Goal: Complete application form: Complete application form

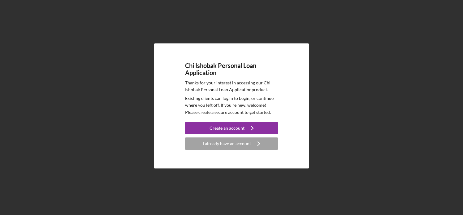
click at [366, 62] on div "Chi Ishobak Personal Loan Application Thanks for your interest in accessing our…" at bounding box center [231, 106] width 457 height 212
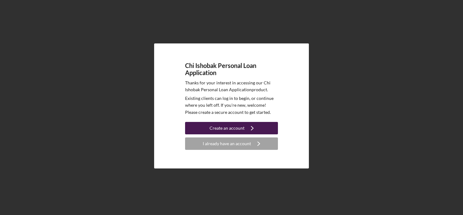
click at [240, 130] on div "Create an account" at bounding box center [227, 128] width 35 height 12
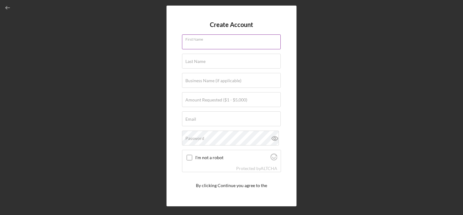
click at [250, 46] on input "First Name" at bounding box center [231, 41] width 99 height 15
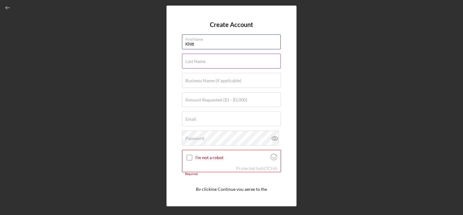
type input "Khitt"
click at [237, 58] on div "Last Name Required" at bounding box center [231, 61] width 99 height 15
type input "[PERSON_NAME]"
click at [215, 104] on input "Amount Requested ($1 - $5,000)" at bounding box center [231, 99] width 99 height 15
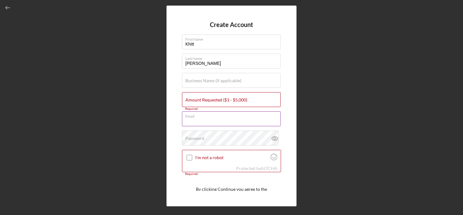
click at [210, 114] on div "Email Required" at bounding box center [231, 118] width 99 height 15
click at [210, 115] on label "Email" at bounding box center [233, 115] width 95 height 7
click at [210, 115] on input "khittstarrett" at bounding box center [231, 118] width 99 height 15
click at [209, 117] on label "Email" at bounding box center [233, 115] width 95 height 7
click at [209, 117] on input "khittstarrett" at bounding box center [231, 118] width 99 height 15
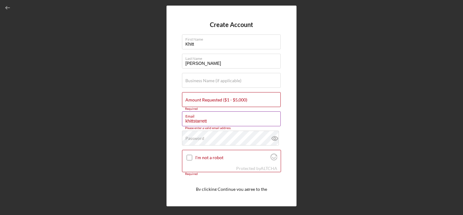
click at [209, 121] on input "khittstarrett" at bounding box center [231, 118] width 99 height 15
click at [231, 134] on div "Password" at bounding box center [231, 137] width 99 height 15
click at [217, 81] on label "Business Name (if applicable)" at bounding box center [214, 80] width 56 height 5
click at [217, 81] on input "Business Name (if applicable)" at bounding box center [231, 80] width 99 height 15
click at [239, 122] on input "[EMAIL_ADDRESS][DOMAIN_NAME]" at bounding box center [231, 118] width 99 height 15
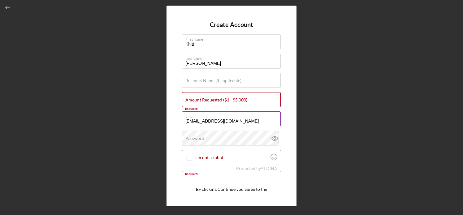
type input "[EMAIL_ADDRESS][DOMAIN_NAME]"
click at [274, 137] on icon at bounding box center [275, 138] width 2 height 2
click at [191, 157] on input "I'm not a robot" at bounding box center [190, 158] width 6 height 6
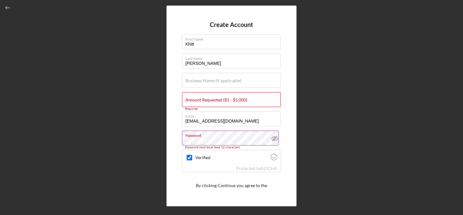
click at [271, 138] on icon at bounding box center [274, 137] width 15 height 15
click at [228, 97] on label "Amount Requested ($1 - $5,000)" at bounding box center [217, 99] width 62 height 5
click at [228, 97] on input "Amount Requested ($1 - $5,000)" at bounding box center [231, 99] width 99 height 15
checkbox input "true"
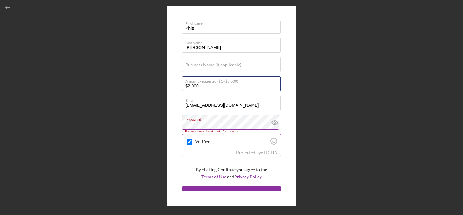
scroll to position [24, 0]
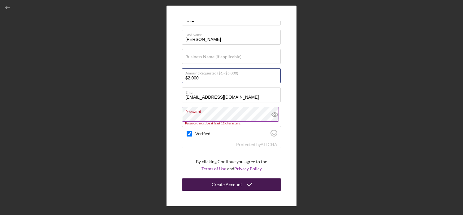
type input "$2,000"
click at [233, 186] on div "Create Account" at bounding box center [227, 184] width 30 height 12
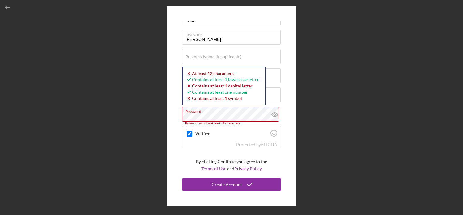
click at [272, 114] on icon at bounding box center [274, 114] width 15 height 15
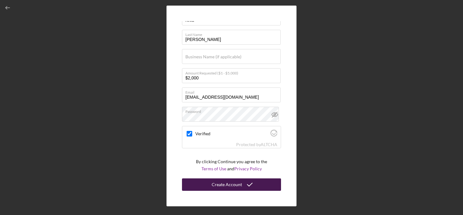
click at [229, 188] on div "Create Account" at bounding box center [227, 184] width 30 height 12
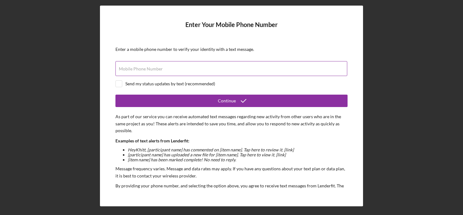
click at [117, 72] on input "Mobile Phone Number" at bounding box center [232, 68] width 232 height 15
type input "[PHONE_NUMBER]"
click at [116, 94] on button "Continue" at bounding box center [232, 100] width 232 height 12
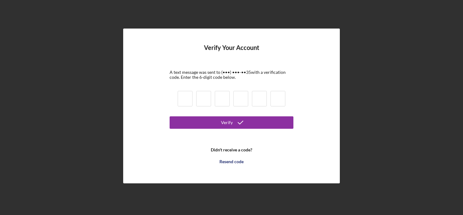
click at [185, 101] on input at bounding box center [185, 98] width 15 height 15
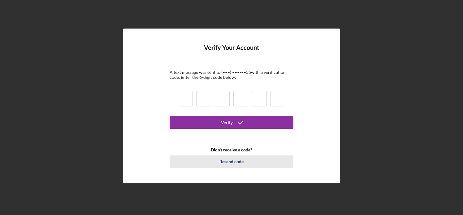
click at [232, 162] on div "Resend code" at bounding box center [232, 161] width 24 height 12
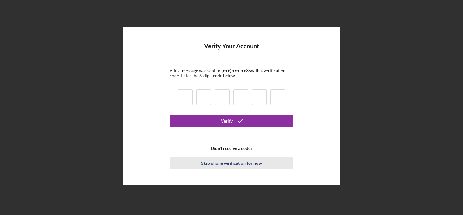
click at [232, 164] on div "Skip phone verification for now" at bounding box center [231, 163] width 61 height 12
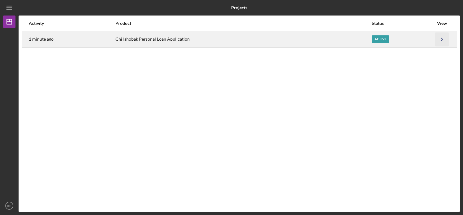
click at [446, 40] on icon "Icon/Navigate" at bounding box center [442, 39] width 14 height 14
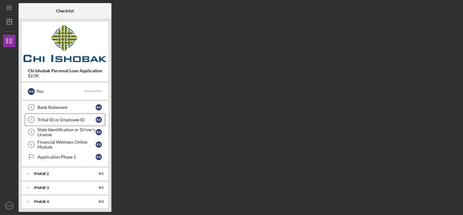
scroll to position [77, 0]
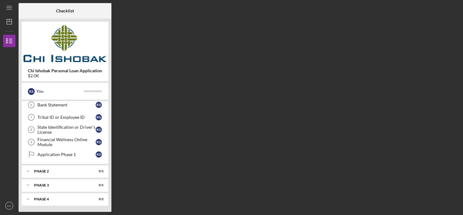
click at [337, 151] on div "Checklist Chi Ishobak Personal Loan Application $2.0K K S You Icon/Expander Pha…" at bounding box center [240, 107] width 442 height 208
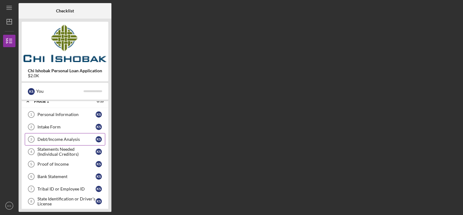
scroll to position [0, 0]
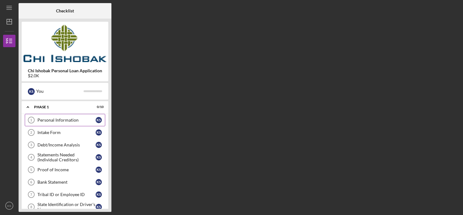
click at [74, 121] on div "Personal Information" at bounding box center [66, 119] width 58 height 5
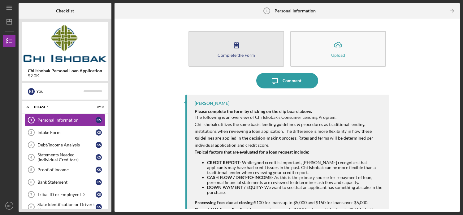
click at [231, 48] on icon "button" at bounding box center [236, 44] width 15 height 15
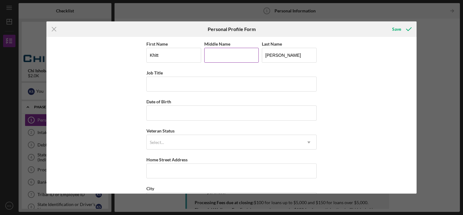
click at [222, 57] on input "Middle Name" at bounding box center [231, 55] width 55 height 15
type input "[PERSON_NAME]"
click at [183, 85] on input "Job Title" at bounding box center [232, 84] width 170 height 15
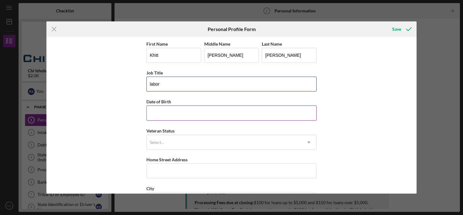
type input "labor"
click at [167, 114] on input "Date of Birth" at bounding box center [232, 112] width 170 height 15
type input "[DATE]"
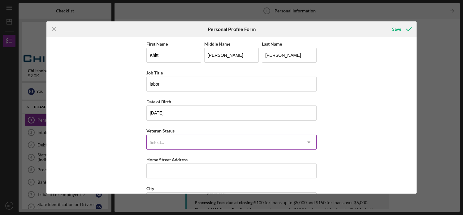
click at [180, 140] on div "Select..." at bounding box center [224, 142] width 155 height 14
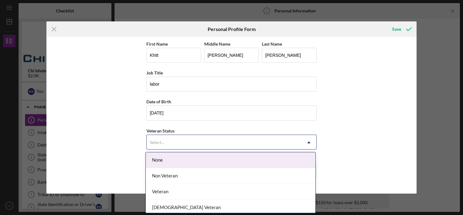
click at [179, 161] on div "None" at bounding box center [231, 160] width 170 height 16
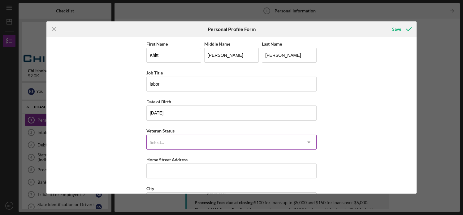
click at [182, 141] on div "Select..." at bounding box center [224, 142] width 155 height 14
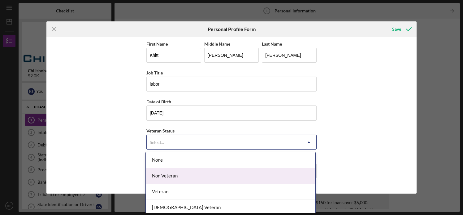
click at [181, 175] on div "Non Veteran" at bounding box center [231, 176] width 170 height 16
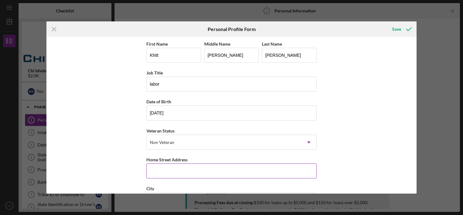
click at [179, 173] on input "Home Street Address" at bounding box center [232, 170] width 170 height 15
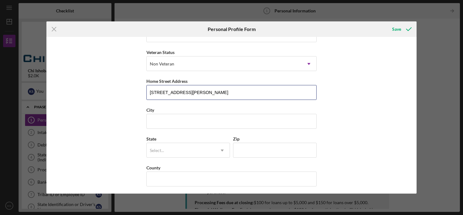
scroll to position [81, 0]
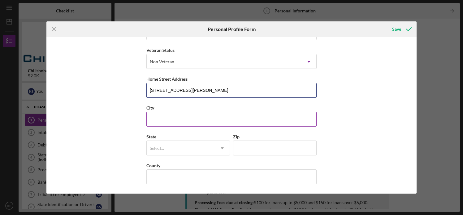
type input "[STREET_ADDRESS][PERSON_NAME]"
click at [173, 124] on input "City" at bounding box center [232, 119] width 170 height 15
type input "dowagiac"
click at [174, 148] on div "Select..." at bounding box center [181, 148] width 68 height 14
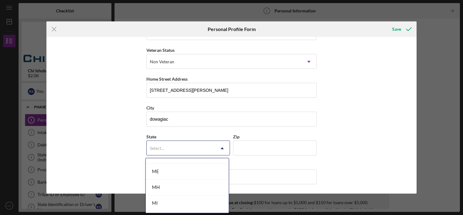
scroll to position [496, 0]
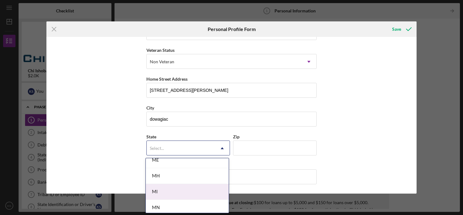
click at [181, 189] on div "MI" at bounding box center [187, 192] width 83 height 16
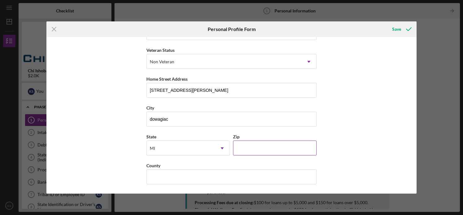
click at [265, 151] on input "Zip" at bounding box center [275, 147] width 84 height 15
type input "49047"
click at [174, 179] on input "County" at bounding box center [232, 176] width 170 height 15
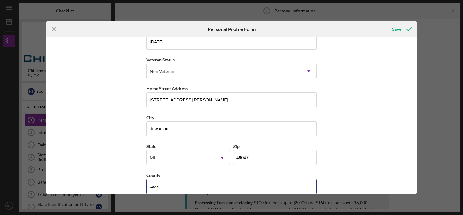
scroll to position [81, 0]
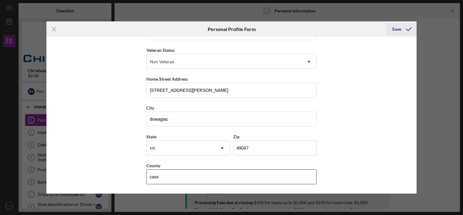
type input "cass"
click at [398, 31] on div "Save" at bounding box center [396, 29] width 9 height 12
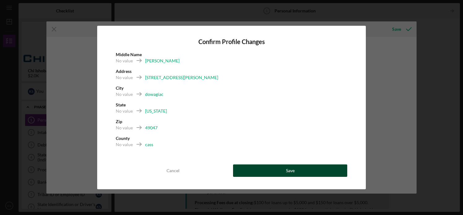
click at [273, 168] on button "Save" at bounding box center [290, 170] width 114 height 12
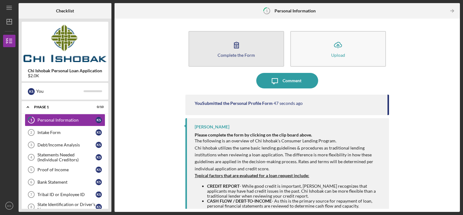
click at [234, 40] on icon "button" at bounding box center [236, 44] width 15 height 15
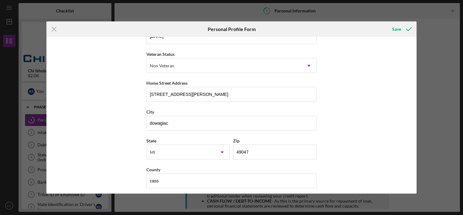
scroll to position [81, 0]
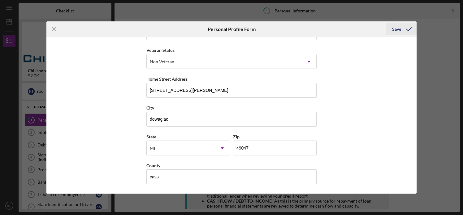
click at [409, 31] on icon "submit" at bounding box center [408, 28] width 15 height 15
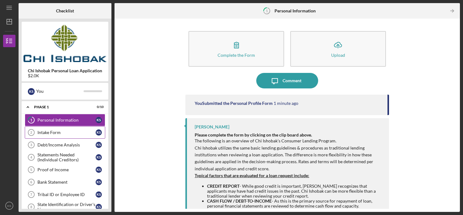
click at [43, 132] on div "Intake Form" at bounding box center [66, 132] width 58 height 5
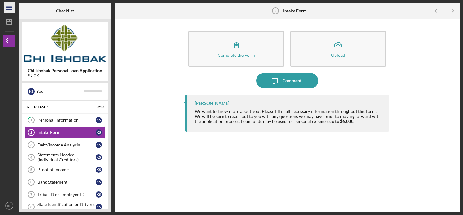
click at [5, 5] on icon "Icon/Menu" at bounding box center [9, 8] width 14 height 14
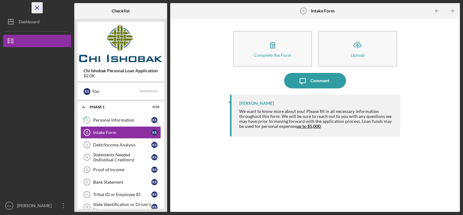
click at [38, 7] on icon "Icon/Menu Close" at bounding box center [37, 8] width 14 height 14
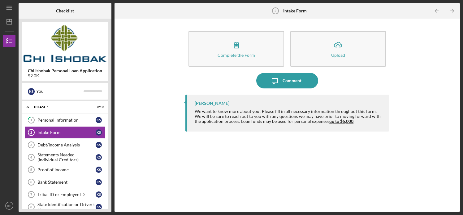
click at [63, 43] on img at bounding box center [65, 43] width 87 height 37
click at [12, 8] on icon "Icon/Menu" at bounding box center [9, 8] width 14 height 14
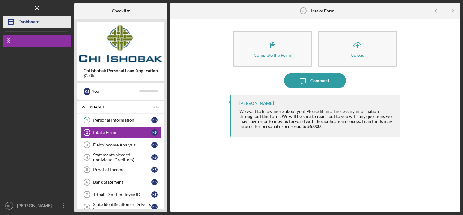
click at [21, 22] on div "Dashboard" at bounding box center [29, 22] width 21 height 14
